Goal: Find specific page/section: Find specific page/section

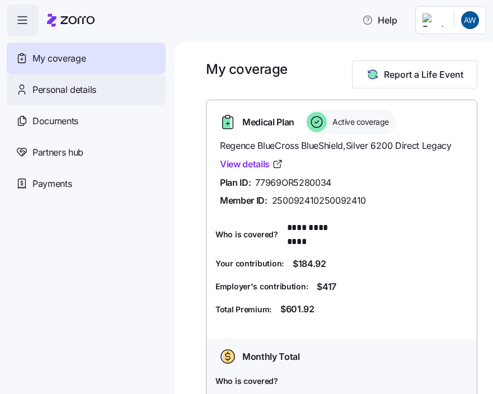
click at [77, 78] on div "Personal details" at bounding box center [86, 89] width 159 height 31
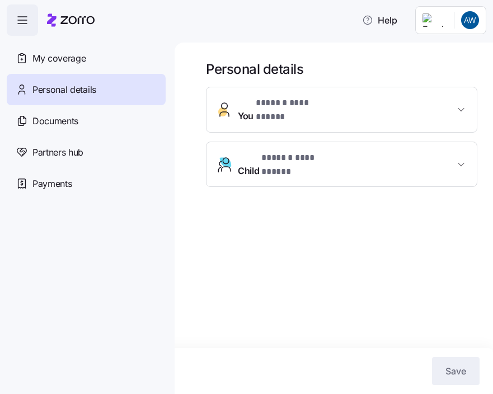
click at [33, 18] on span "button" at bounding box center [22, 20] width 30 height 30
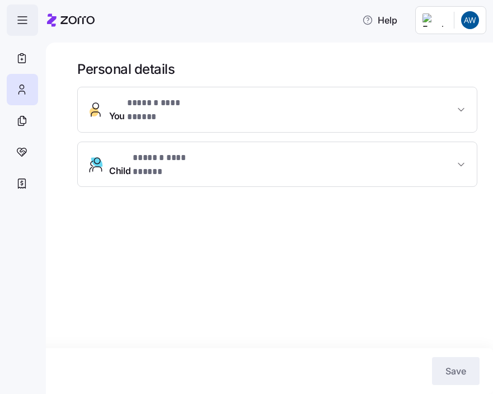
click at [22, 20] on icon "button" at bounding box center [22, 19] width 13 height 13
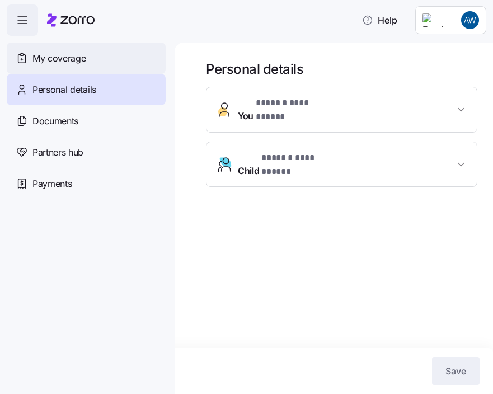
click at [65, 55] on span "My coverage" at bounding box center [58, 58] width 53 height 14
